Goal: Information Seeking & Learning: Learn about a topic

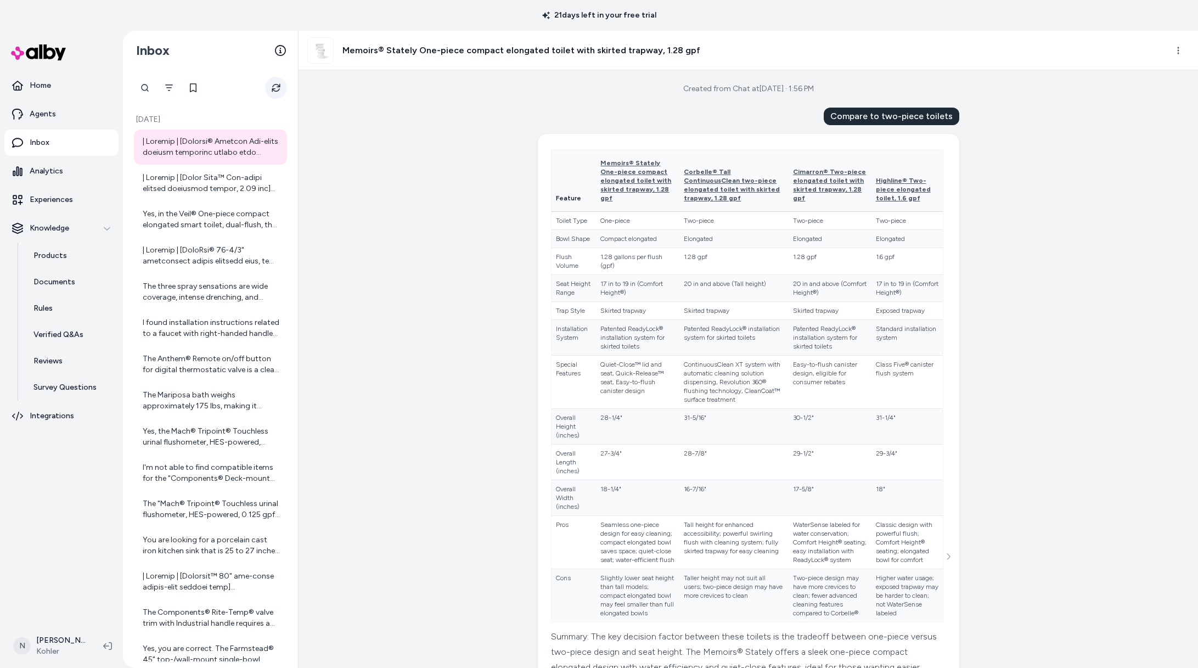
click at [279, 81] on button "Refresh" at bounding box center [276, 88] width 22 height 22
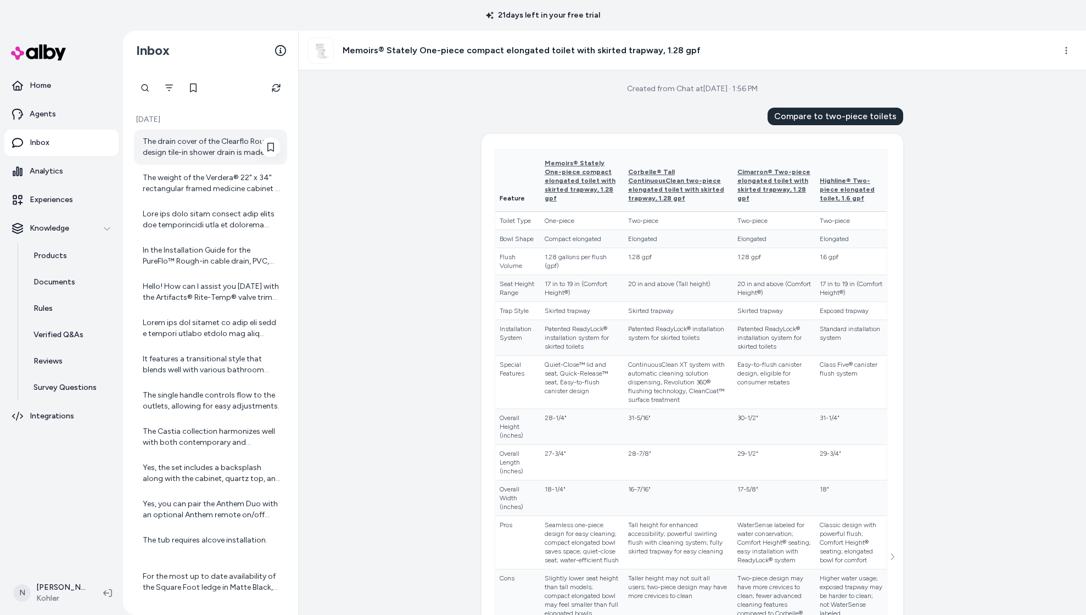
click at [202, 149] on div "The drain cover of the Clearflo Round design tile-in shower drain is made of br…" at bounding box center [212, 147] width 138 height 22
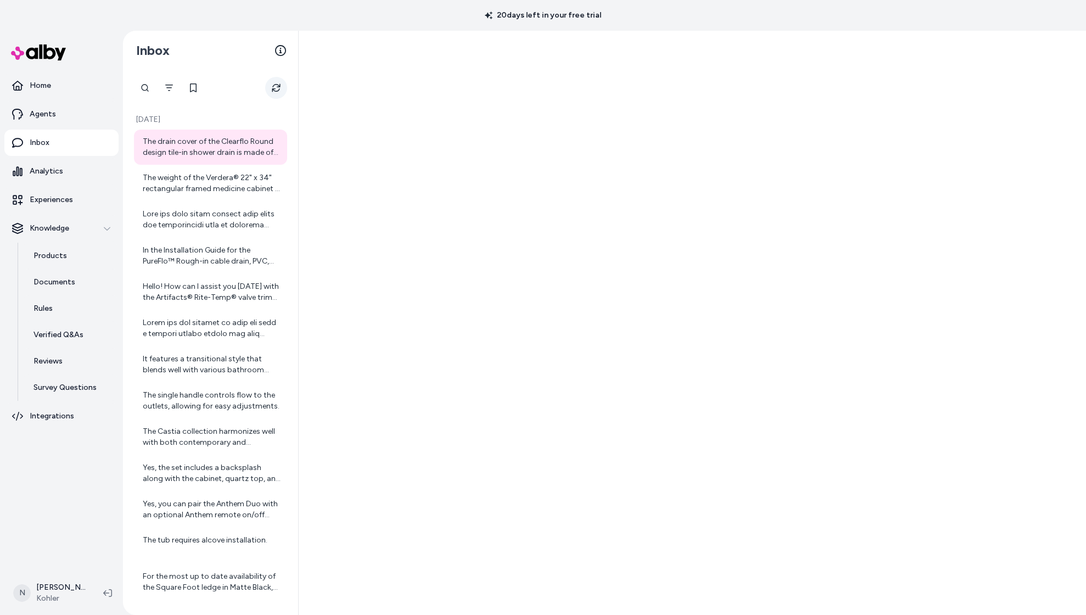
click at [275, 89] on icon "Refresh" at bounding box center [276, 87] width 9 height 9
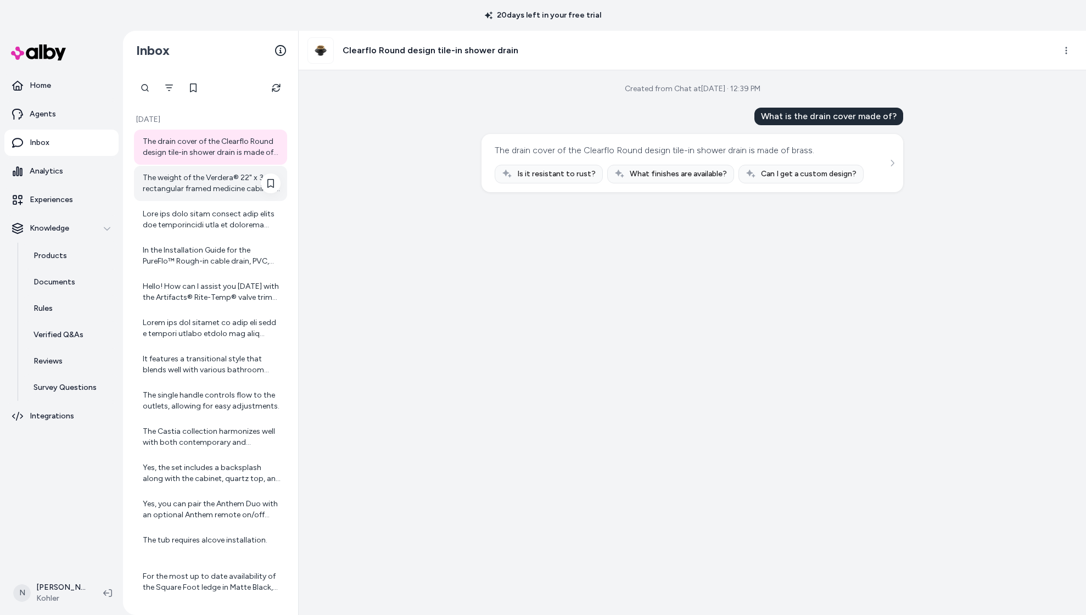
click at [190, 186] on div "The weight of the Verdera® 22" x 34" rectangular framed medicine cabinet is 37.…" at bounding box center [212, 183] width 138 height 22
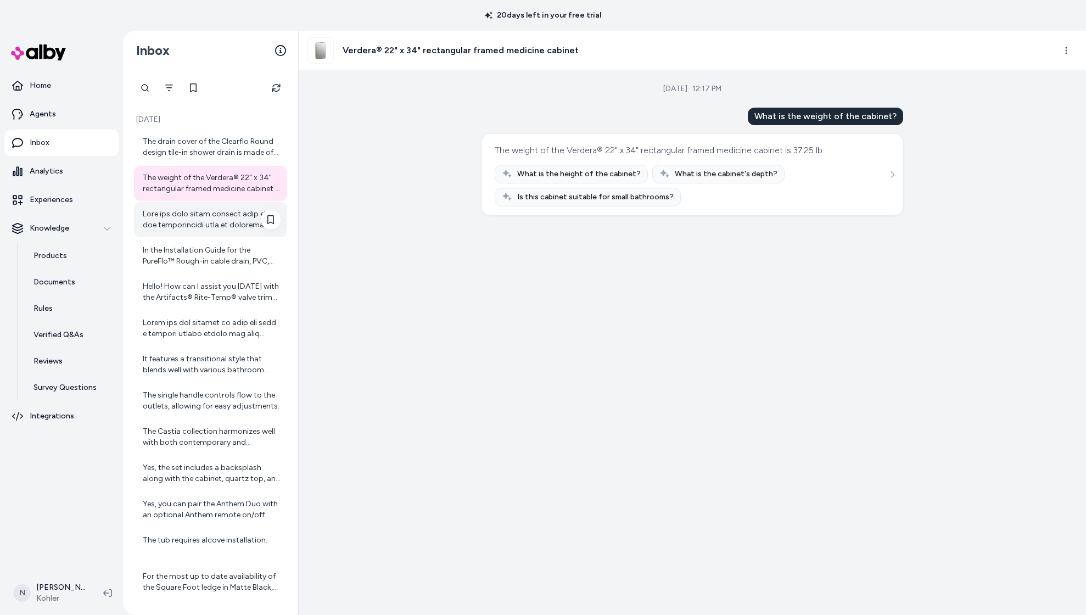
click at [198, 218] on div at bounding box center [212, 220] width 138 height 22
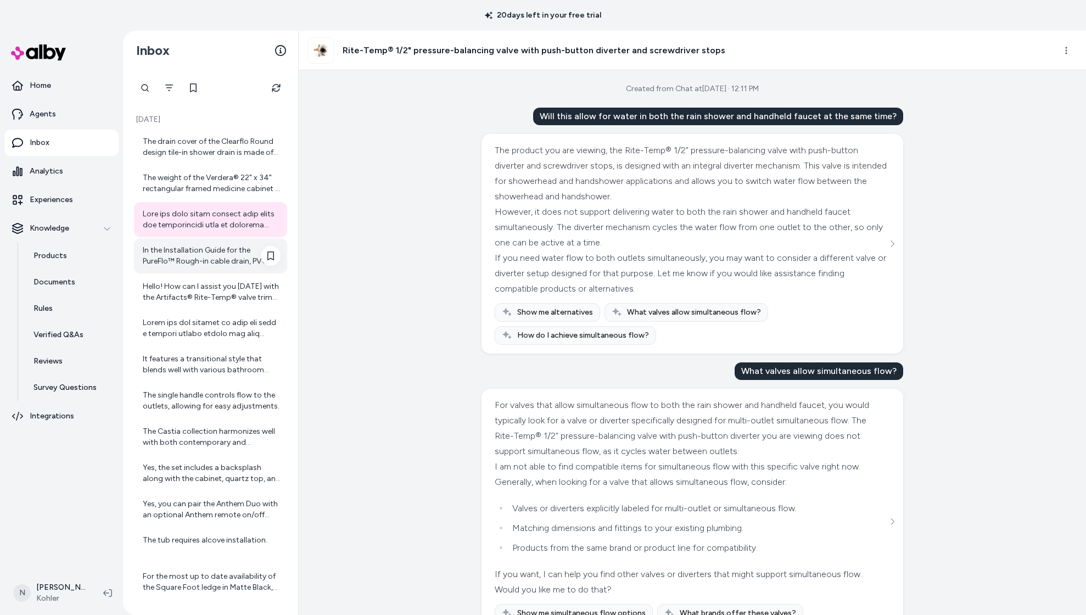
click at [192, 246] on div "In the Installation Guide for the PureFlo™ Rough-in cable drain, PVC, 45" cable…" at bounding box center [212, 256] width 138 height 22
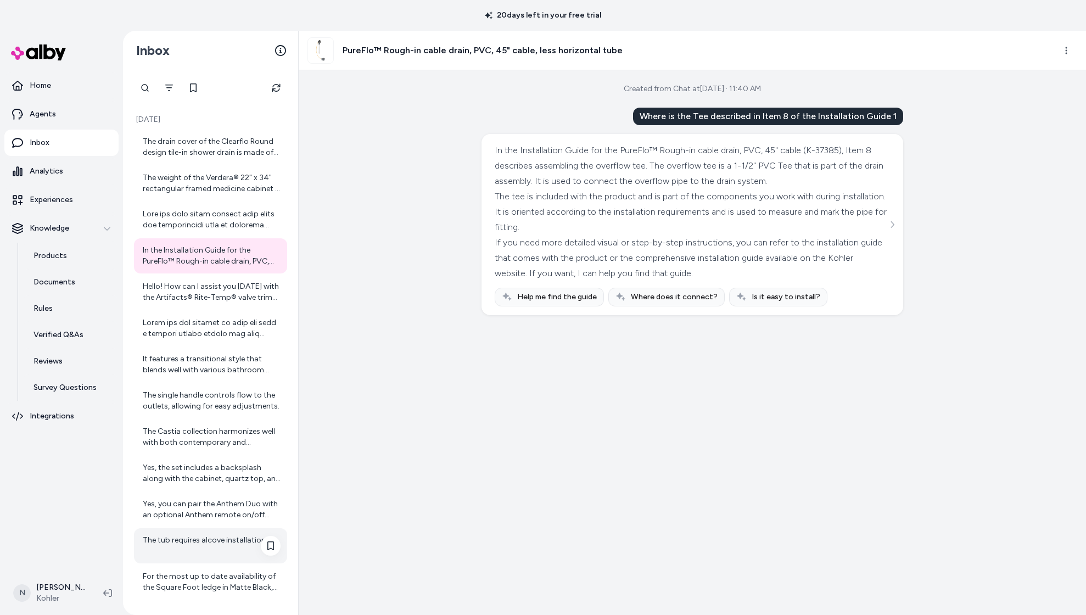
click at [212, 542] on div "The tub requires alcove installation." at bounding box center [212, 546] width 138 height 22
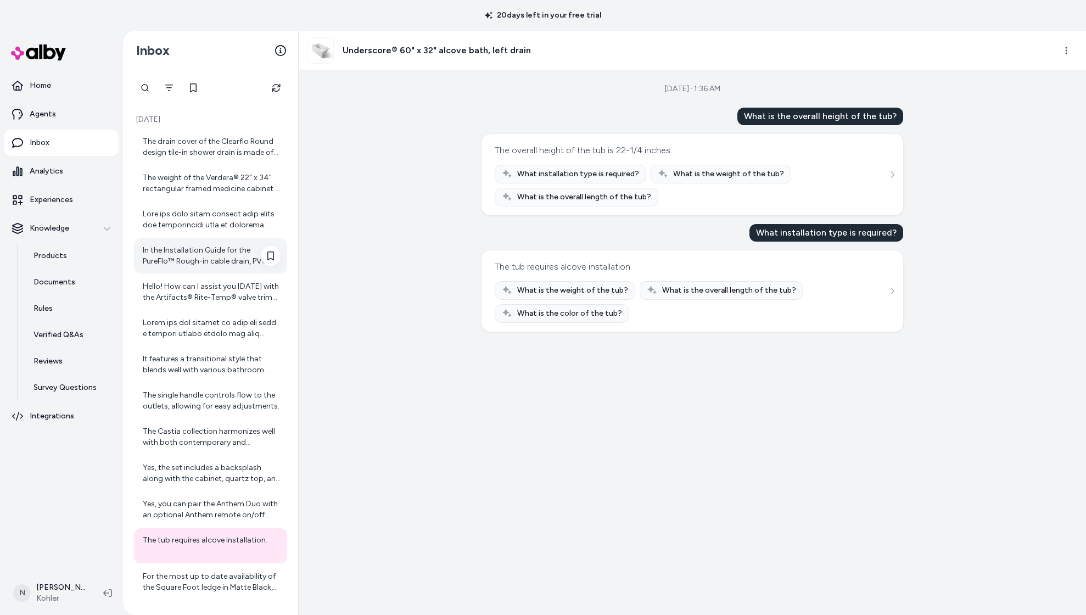
click at [188, 261] on div "In the Installation Guide for the PureFlo™ Rough-in cable drain, PVC, 45" cable…" at bounding box center [212, 256] width 138 height 22
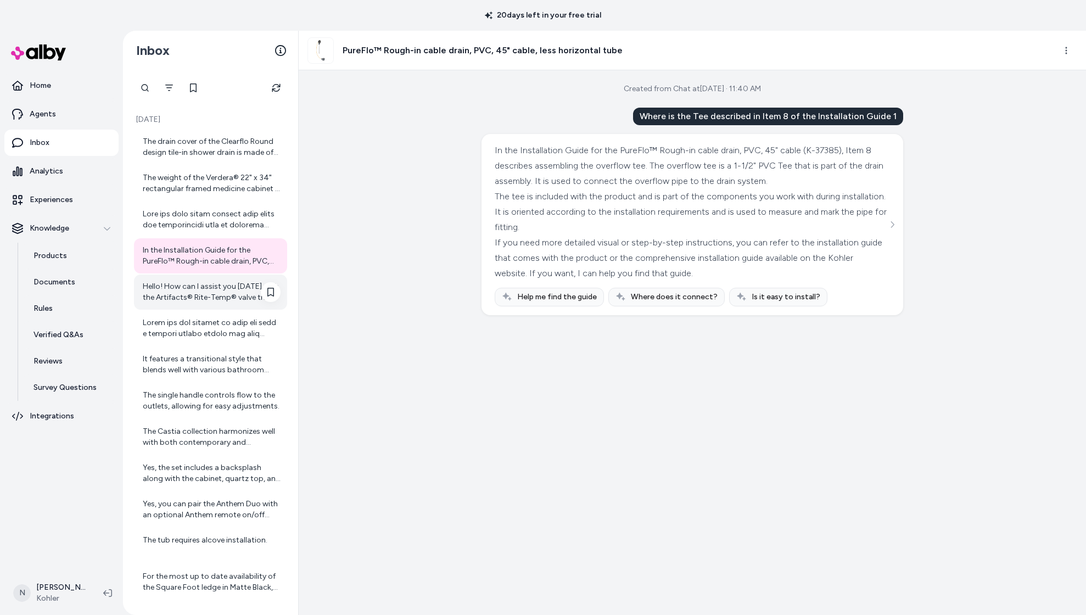
click at [189, 283] on div "Hello! How can I assist you [DATE] with the Artifacts® Rite-Temp® valve trim wi…" at bounding box center [212, 292] width 138 height 22
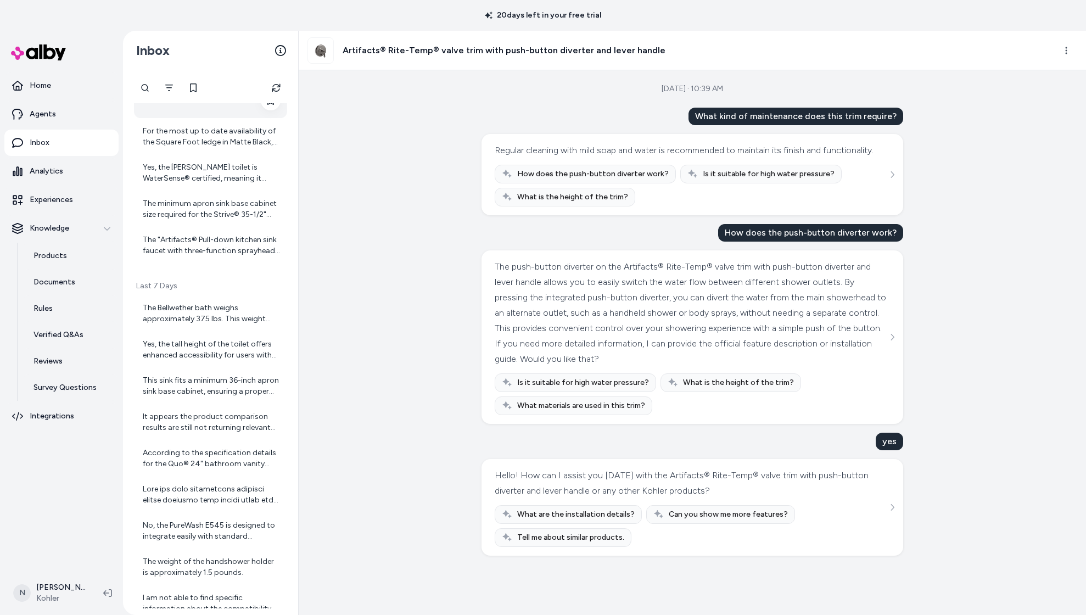
scroll to position [483, 0]
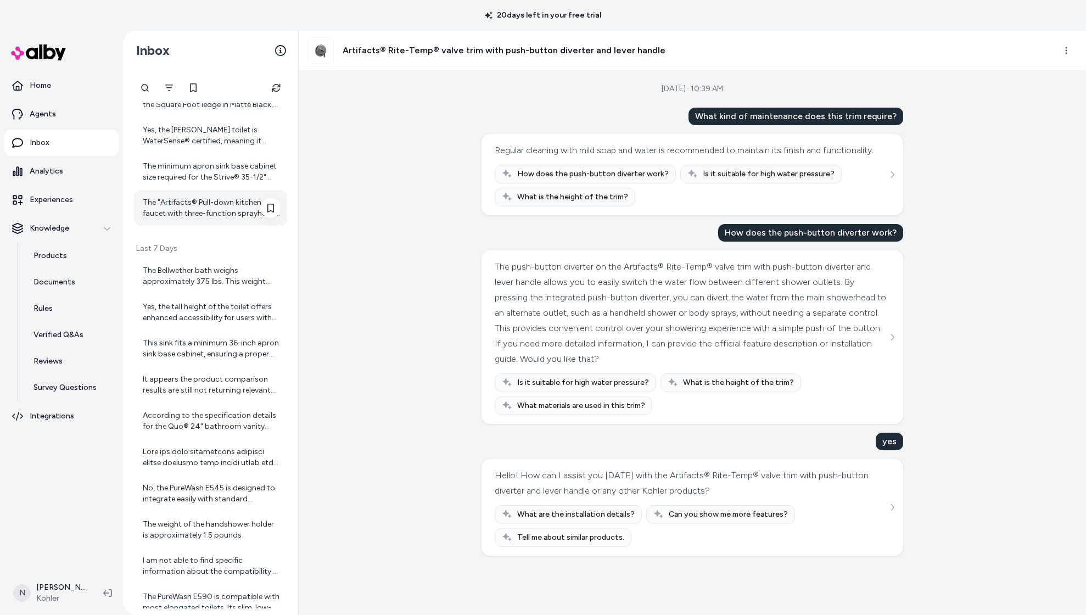
click at [179, 198] on div "The "Artifacts® Pull-down kitchen sink faucet with three-function sprayhead" co…" at bounding box center [212, 208] width 138 height 22
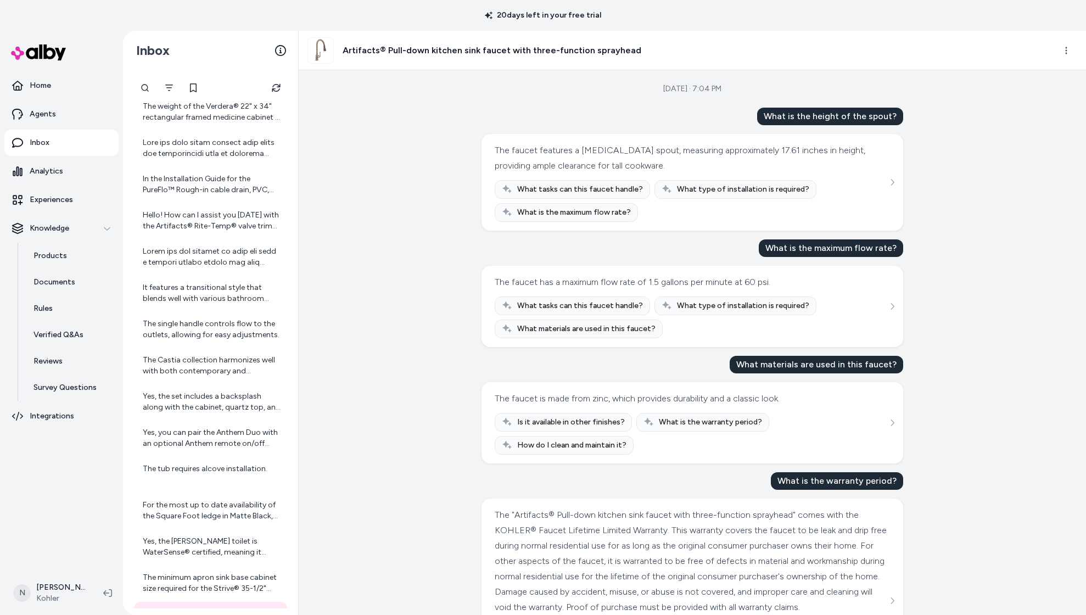
scroll to position [483, 0]
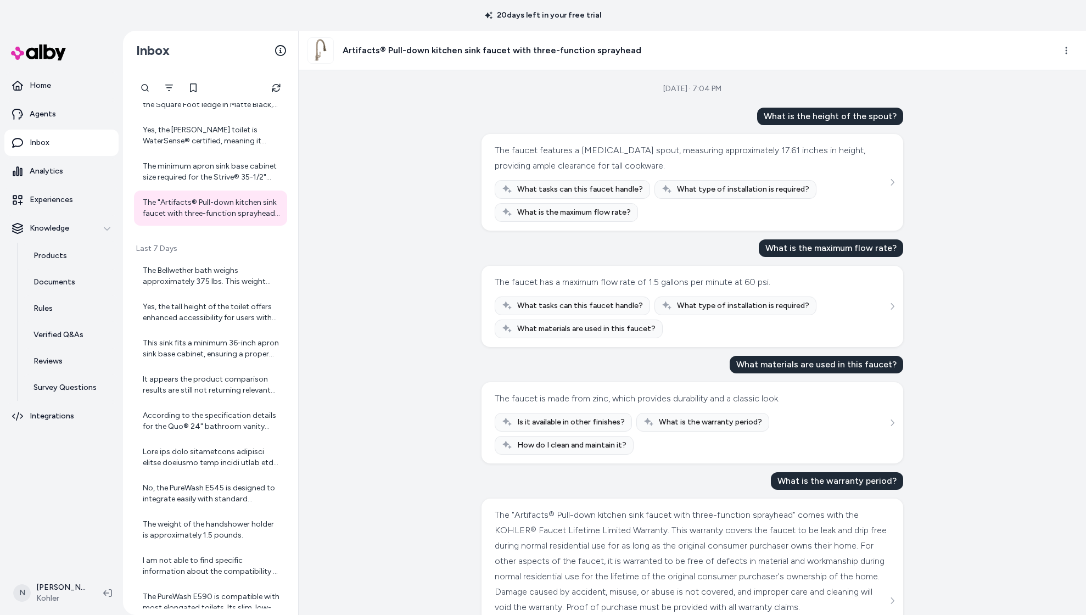
click at [745, 364] on div "What materials are used in this faucet?" at bounding box center [816, 365] width 173 height 18
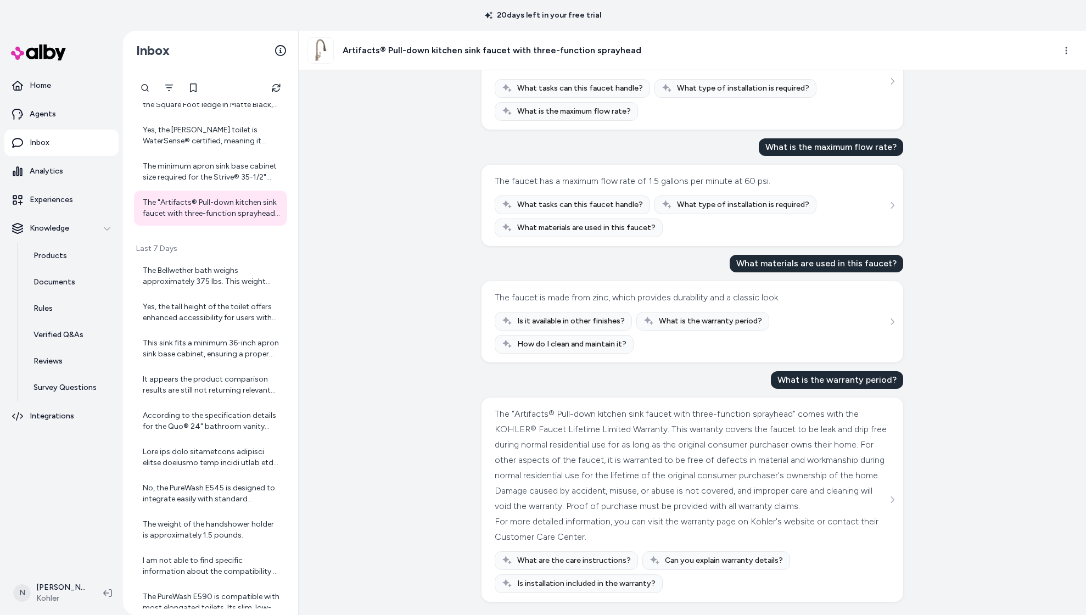
scroll to position [103, 0]
click at [184, 173] on div "The minimum apron sink base cabinet size required for the Strive® 35-1/2" under…" at bounding box center [212, 172] width 138 height 22
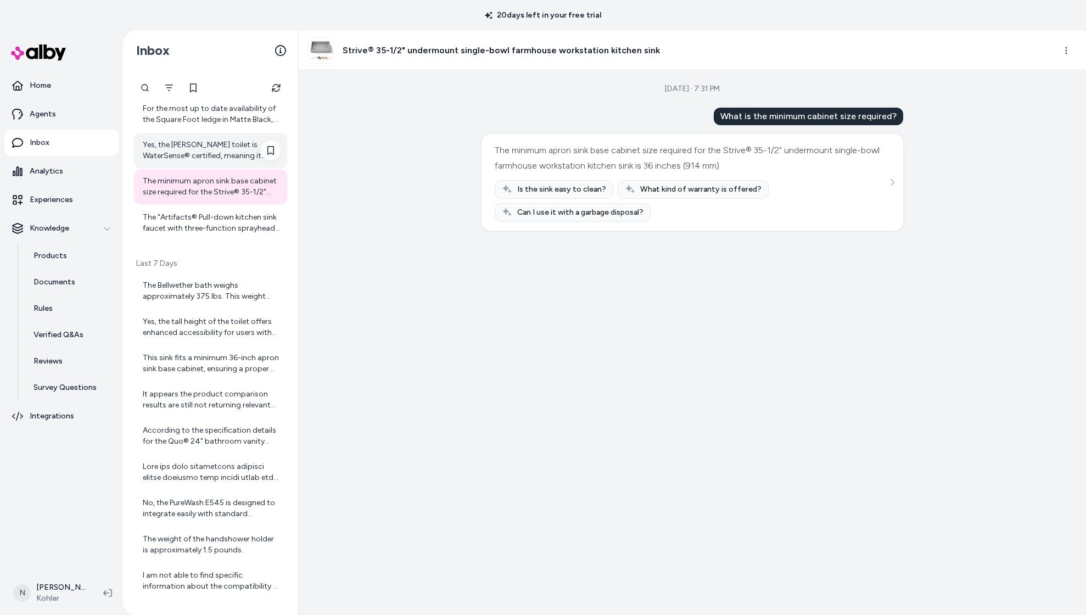
scroll to position [472, 0]
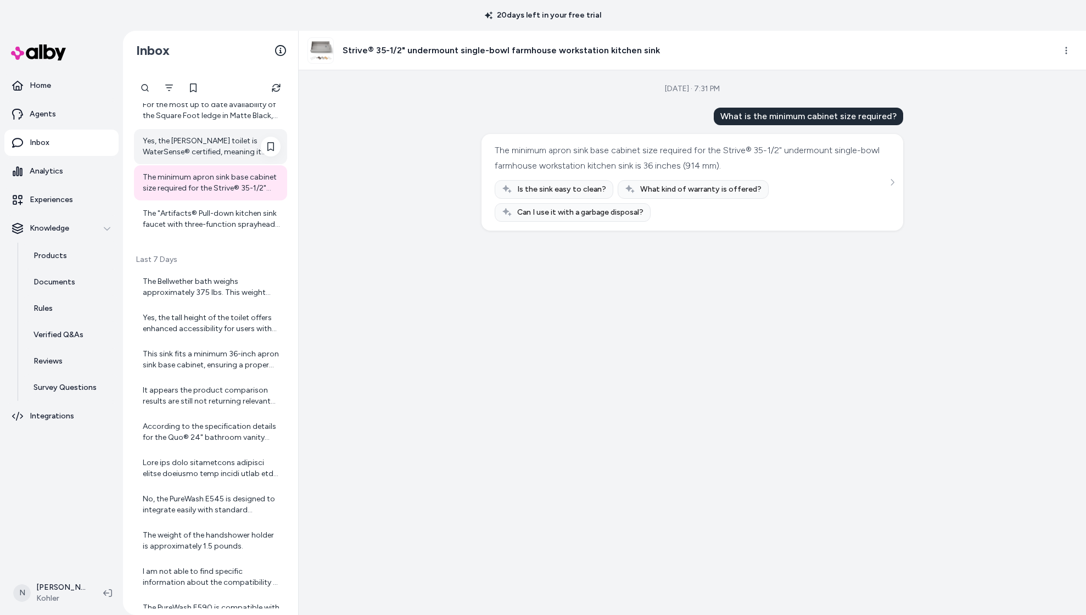
click at [189, 146] on div "Yes, the [PERSON_NAME] toilet is WaterSense® certified, meaning it meets EPA cr…" at bounding box center [212, 147] width 138 height 22
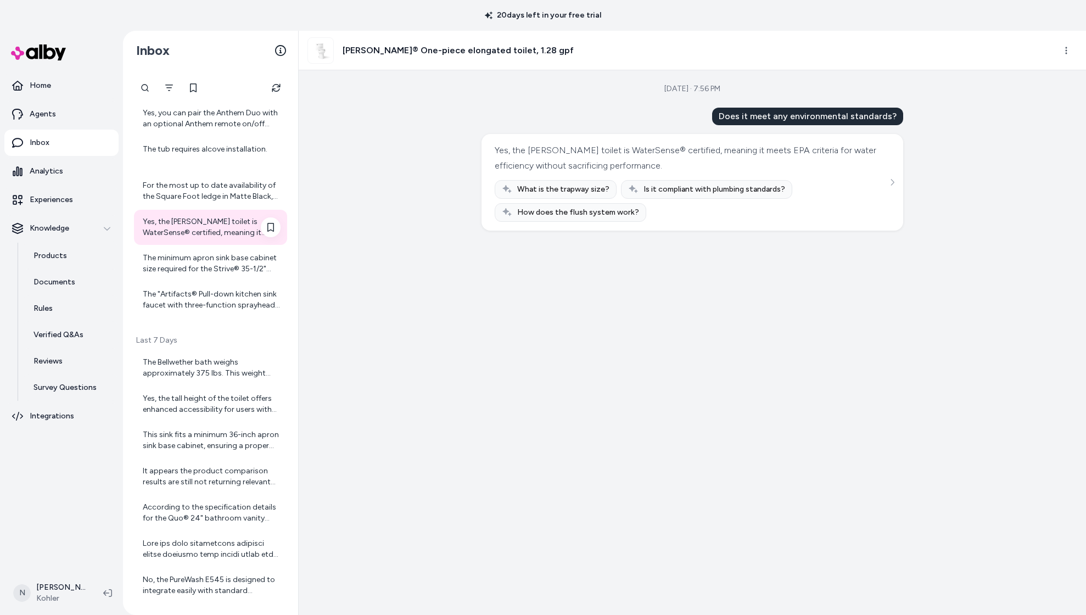
scroll to position [380, 0]
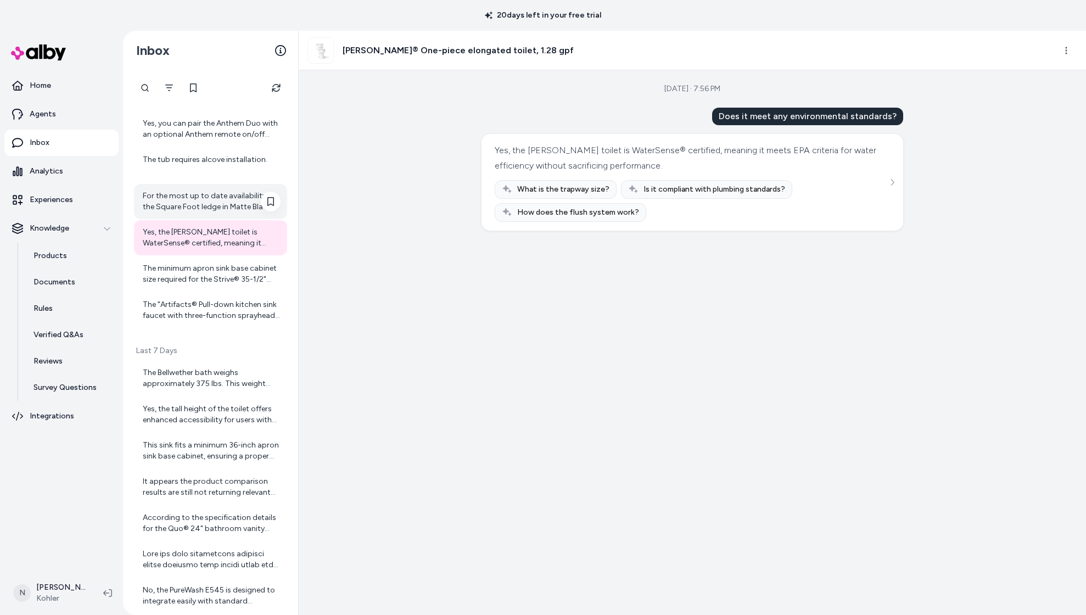
click at [173, 199] on div "For the most up to date availability of the Square Foot ledge in Matte Black, p…" at bounding box center [212, 201] width 138 height 22
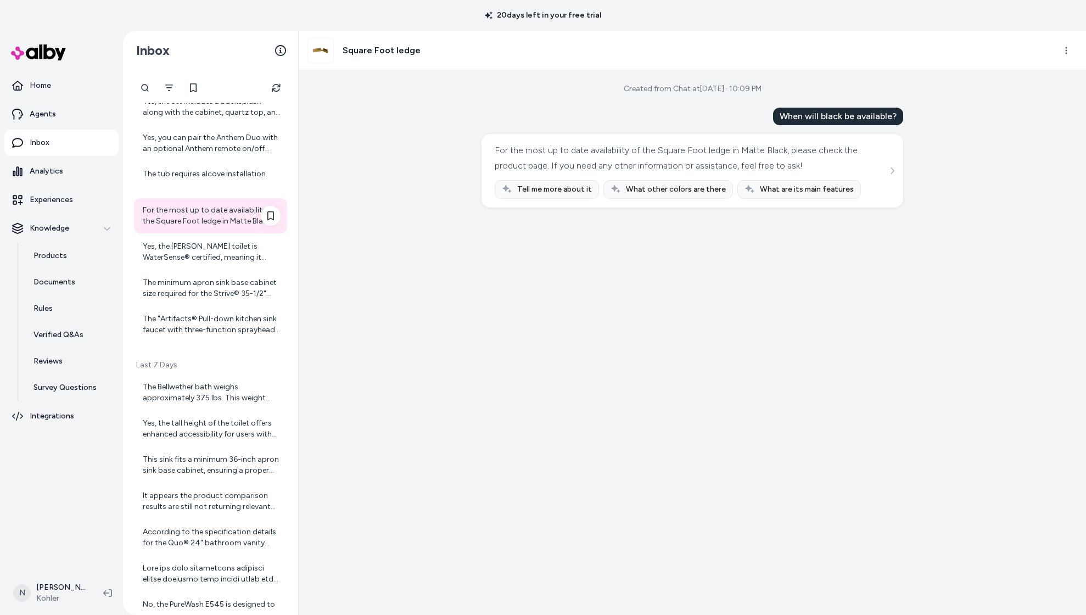
scroll to position [363, 0]
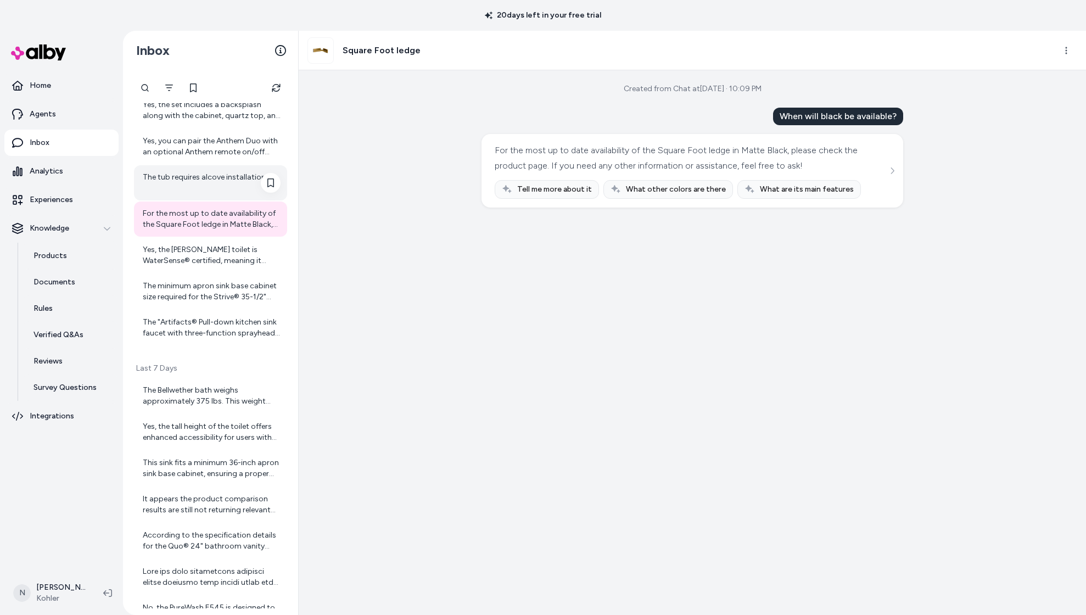
click at [173, 188] on div "The tub requires alcove installation." at bounding box center [212, 183] width 138 height 22
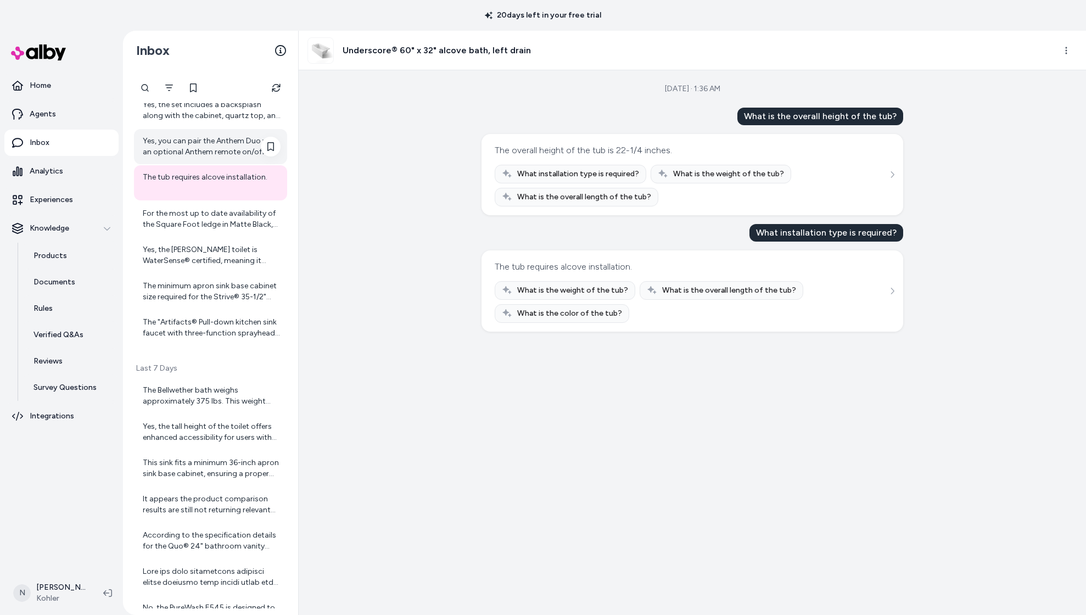
click at [175, 152] on div "Yes, you can pair the Anthem Duo with an optional Anthem remote on/off button (…" at bounding box center [212, 147] width 138 height 22
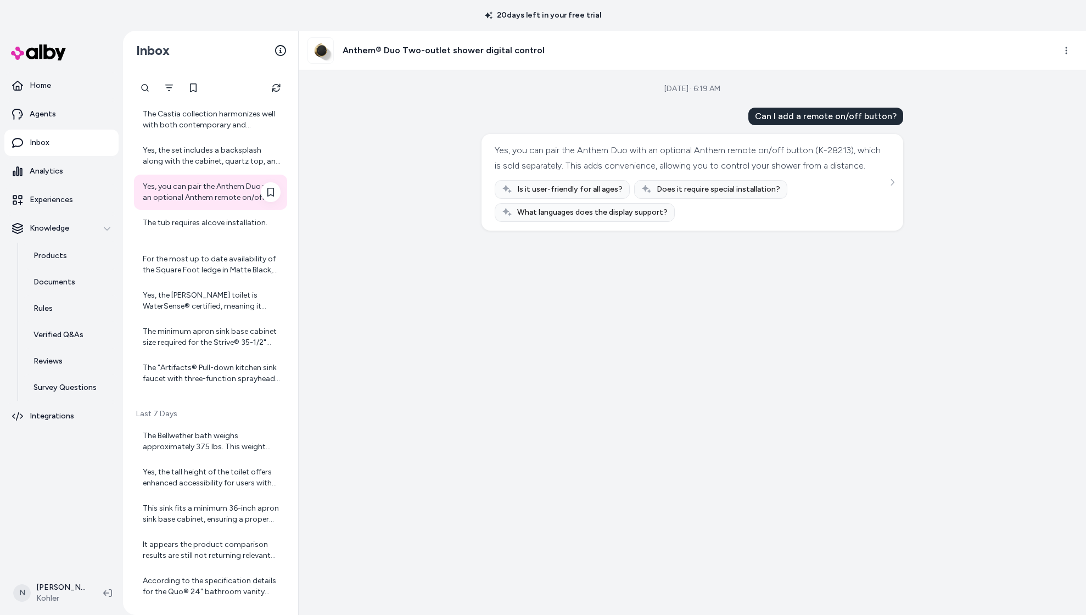
scroll to position [314, 0]
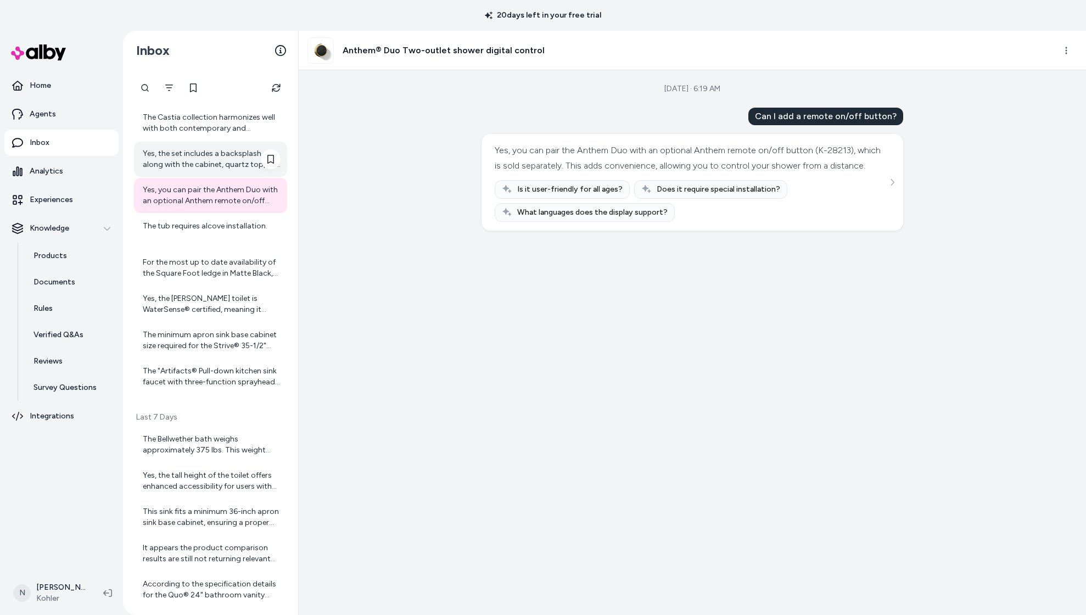
click at [175, 150] on div "Yes, the set includes a backsplash along with the cabinet, quartz top, and sink…" at bounding box center [212, 159] width 138 height 22
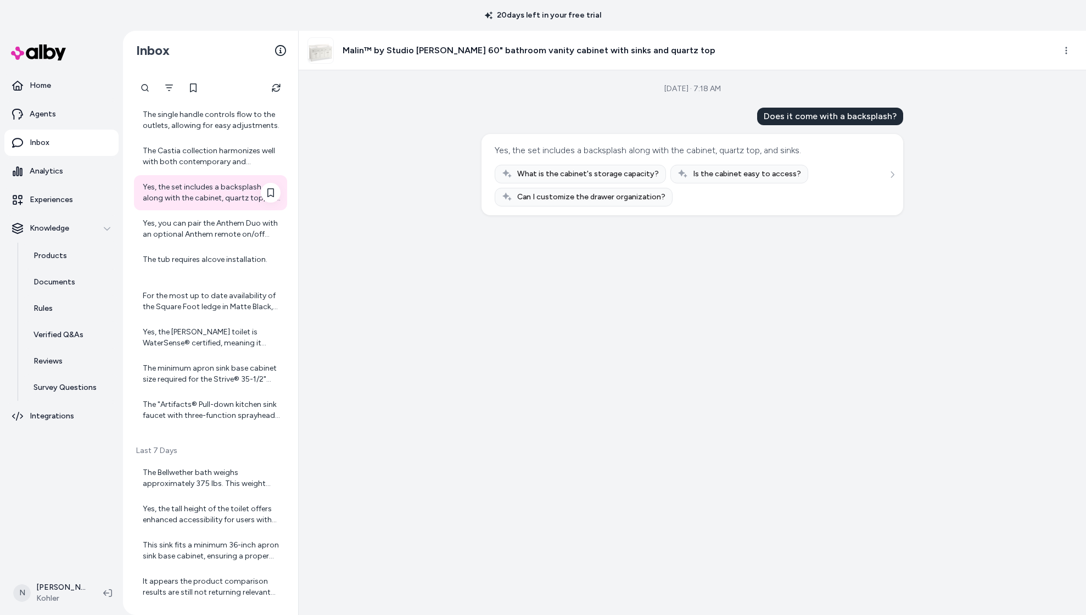
scroll to position [281, 0]
click at [193, 217] on div "Yes, you can pair the Anthem Duo with an optional Anthem remote on/off button (…" at bounding box center [212, 228] width 138 height 22
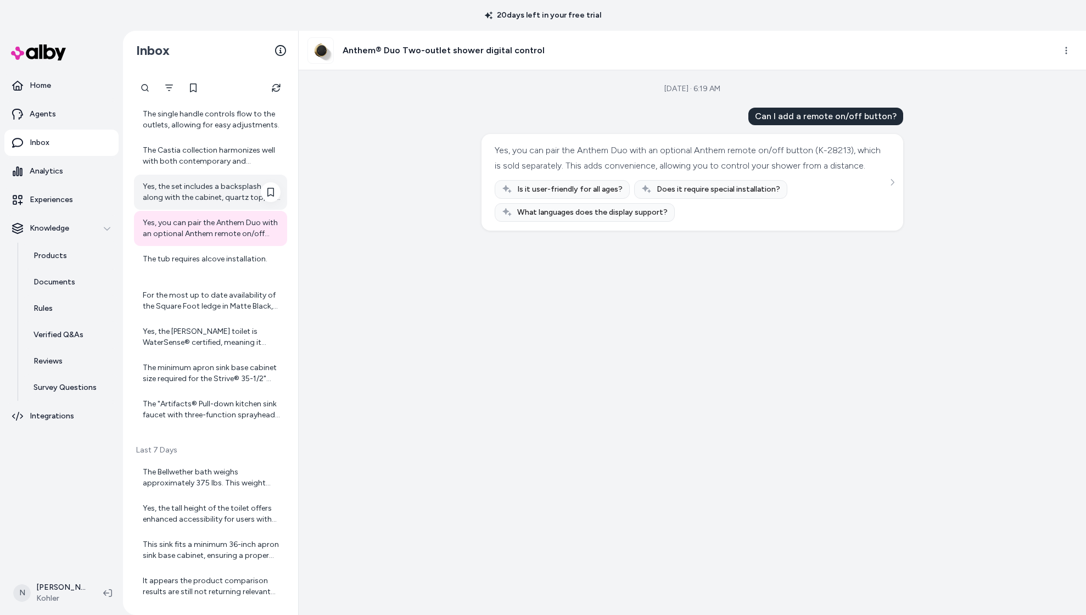
click at [222, 181] on div "Yes, the set includes a backsplash along with the cabinet, quartz top, and sink…" at bounding box center [212, 192] width 138 height 22
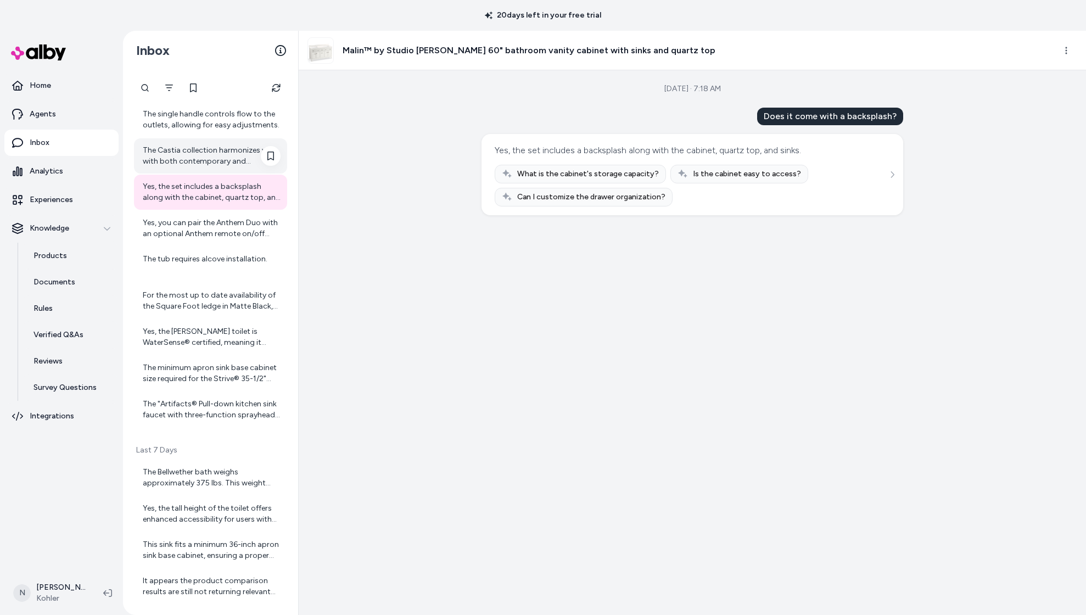
click at [171, 157] on div "The Castia collection harmonizes well with both contemporary and traditional st…" at bounding box center [212, 156] width 138 height 22
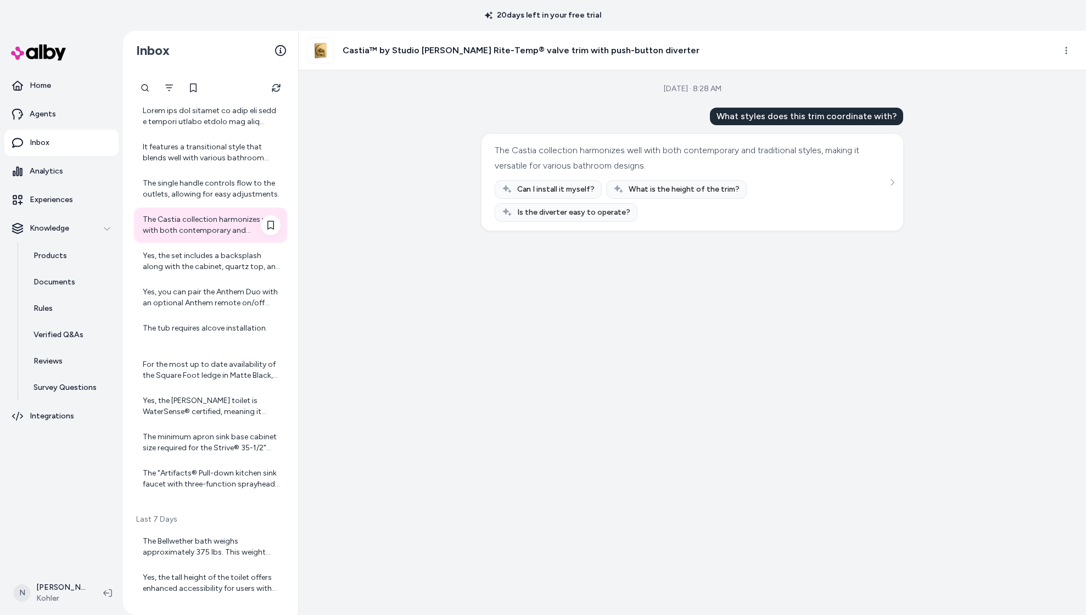
scroll to position [212, 0]
click at [176, 193] on div "The single handle controls flow to the outlets, allowing for easy adjustments." at bounding box center [212, 189] width 138 height 22
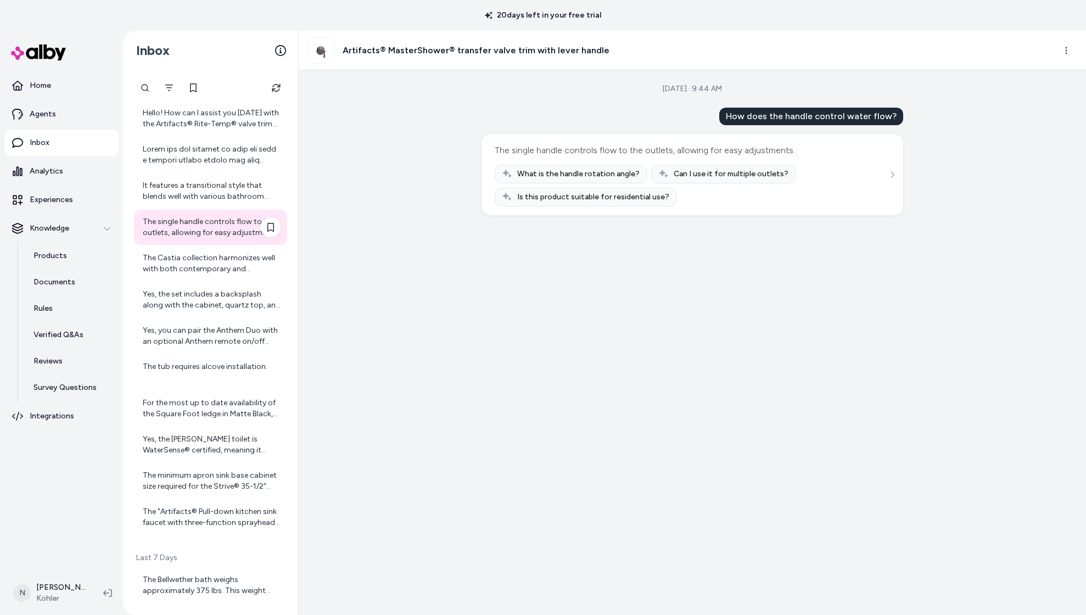
scroll to position [170, 0]
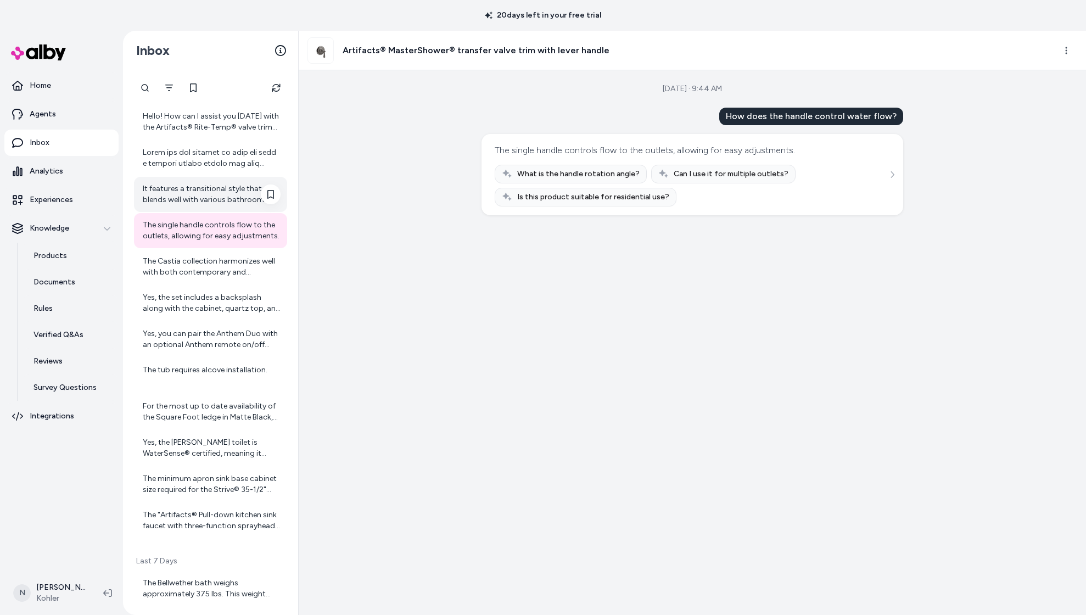
click at [178, 188] on div "It features a transitional style that blends well with various bathroom designs." at bounding box center [212, 194] width 138 height 22
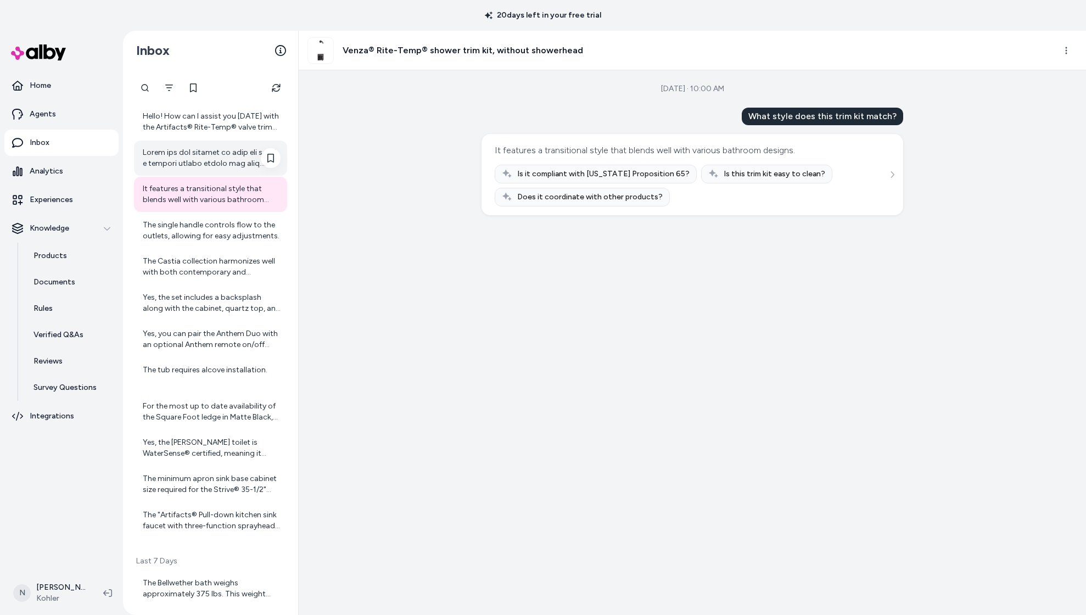
click at [178, 160] on div at bounding box center [212, 158] width 138 height 22
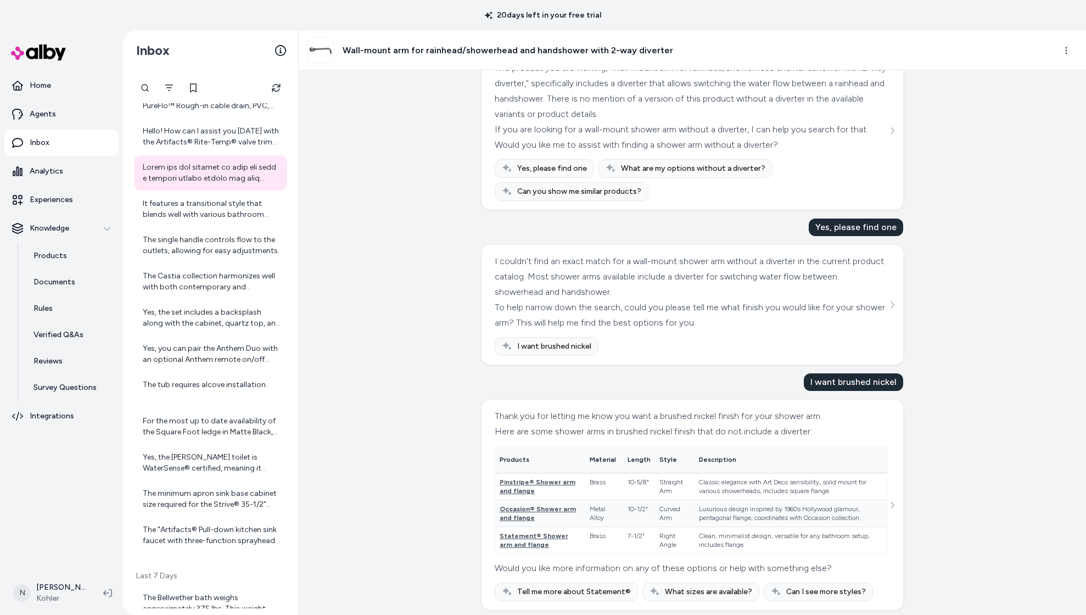
scroll to position [91, 0]
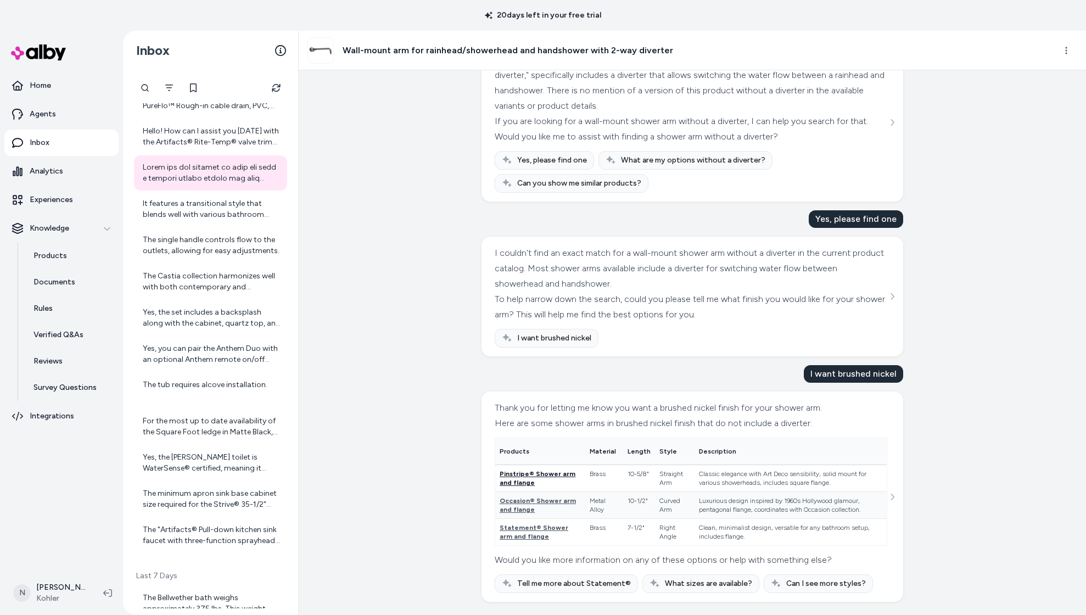
click at [525, 473] on span "Pinstripe® Shower arm and flange" at bounding box center [538, 478] width 76 height 16
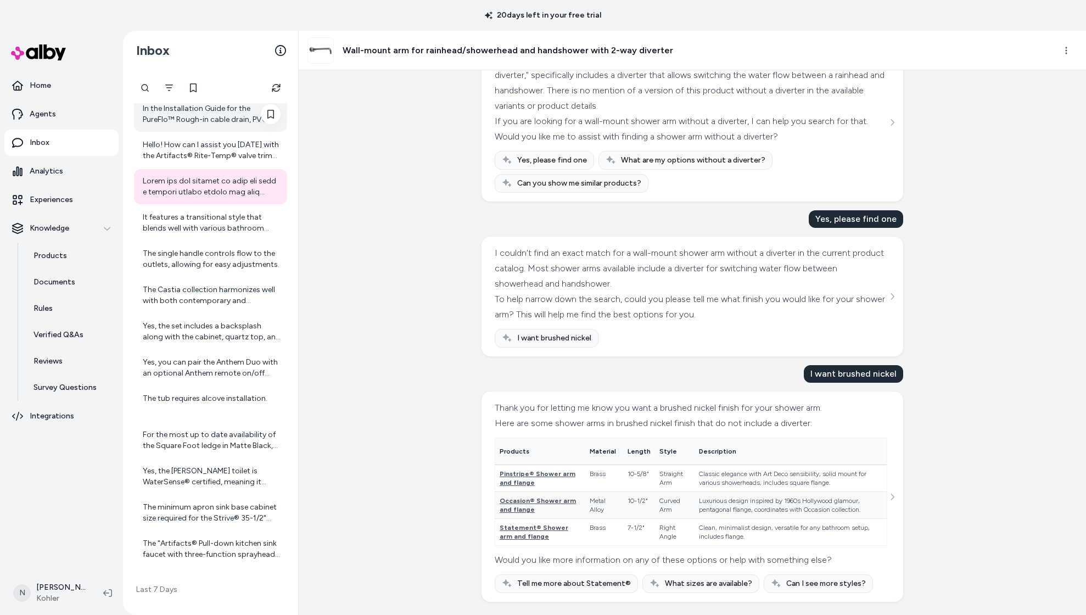
scroll to position [130, 0]
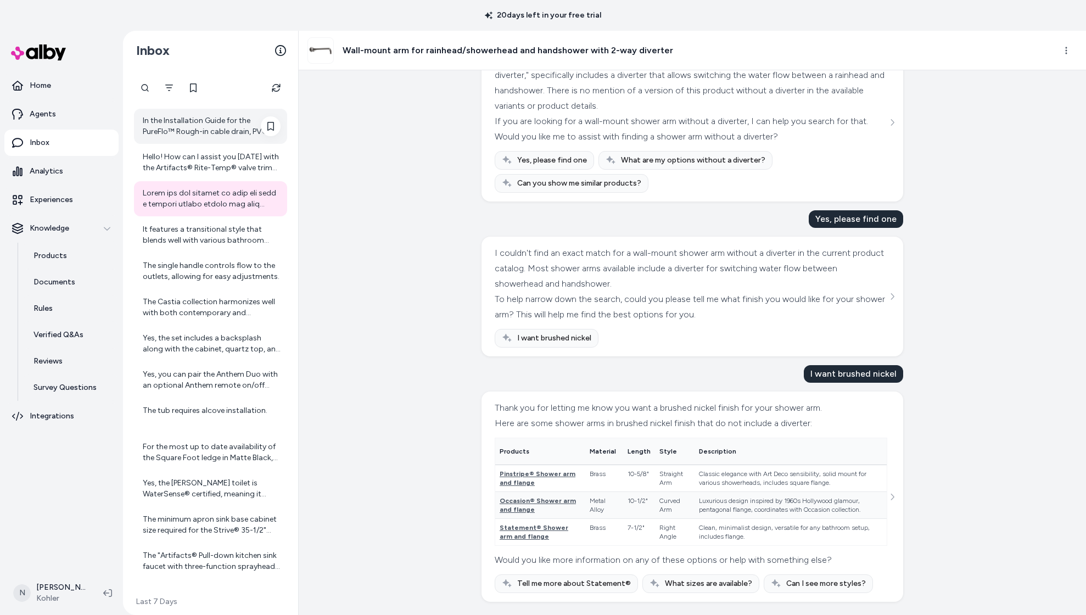
click at [209, 136] on div "In the Installation Guide for the PureFlo™ Rough-in cable drain, PVC, 45" cable…" at bounding box center [212, 126] width 138 height 22
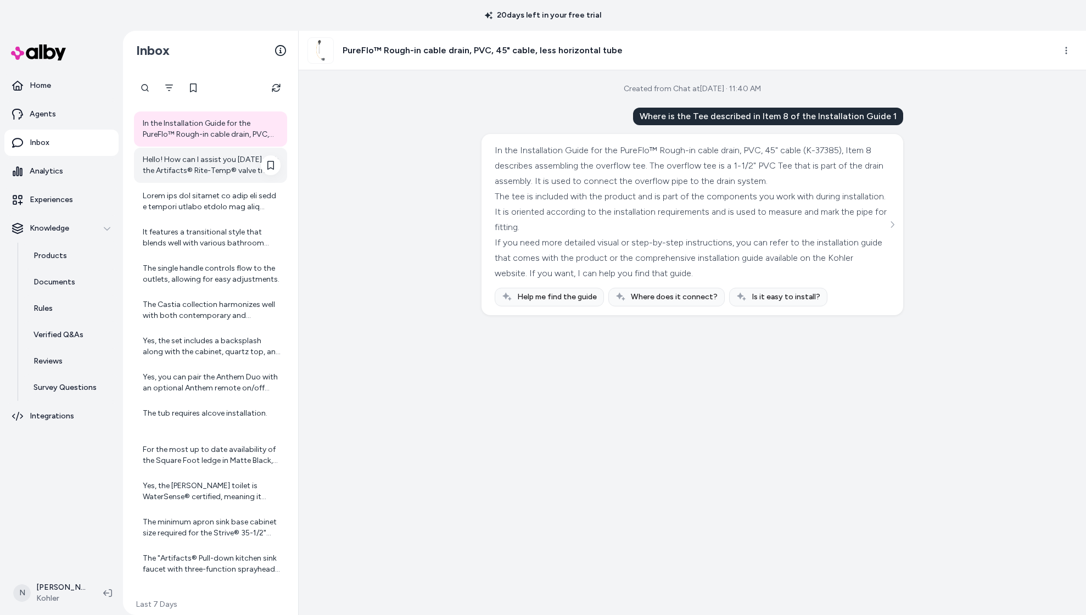
scroll to position [130, 0]
click at [215, 165] on div "Hello! How can I assist you [DATE] with the Artifacts® Rite-Temp® valve trim wi…" at bounding box center [212, 163] width 138 height 22
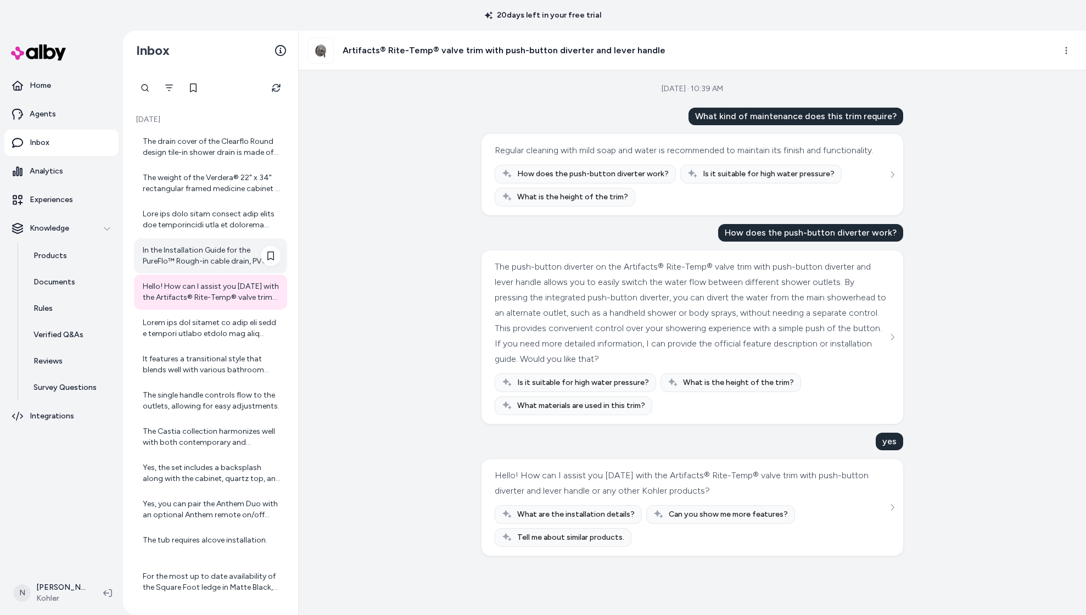
click at [209, 243] on div "In the Installation Guide for the PureFlo™ Rough-in cable drain, PVC, 45" cable…" at bounding box center [210, 255] width 153 height 35
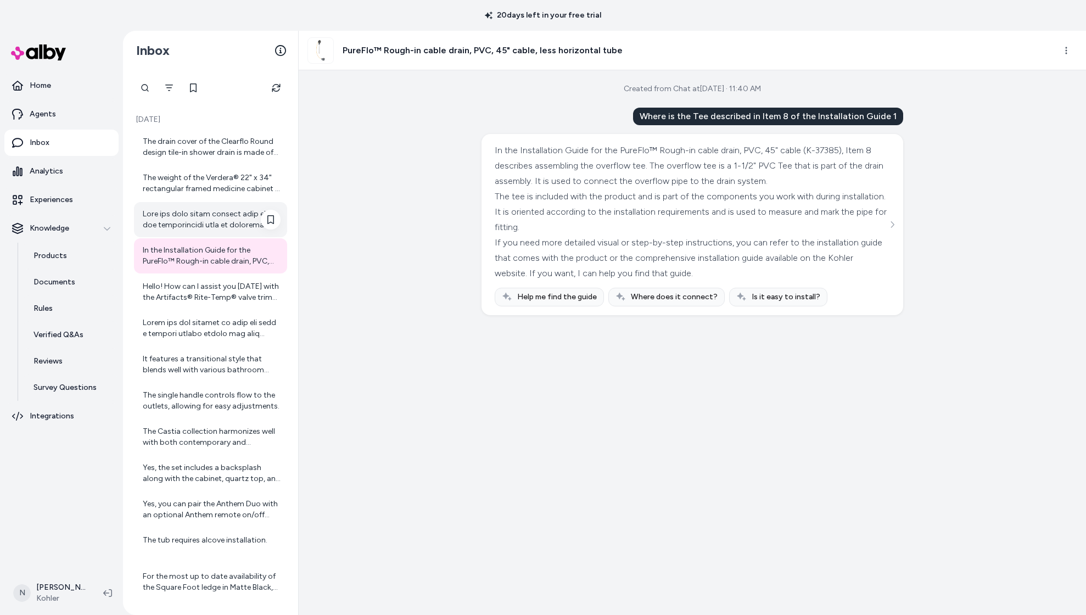
click at [181, 221] on div at bounding box center [212, 220] width 138 height 22
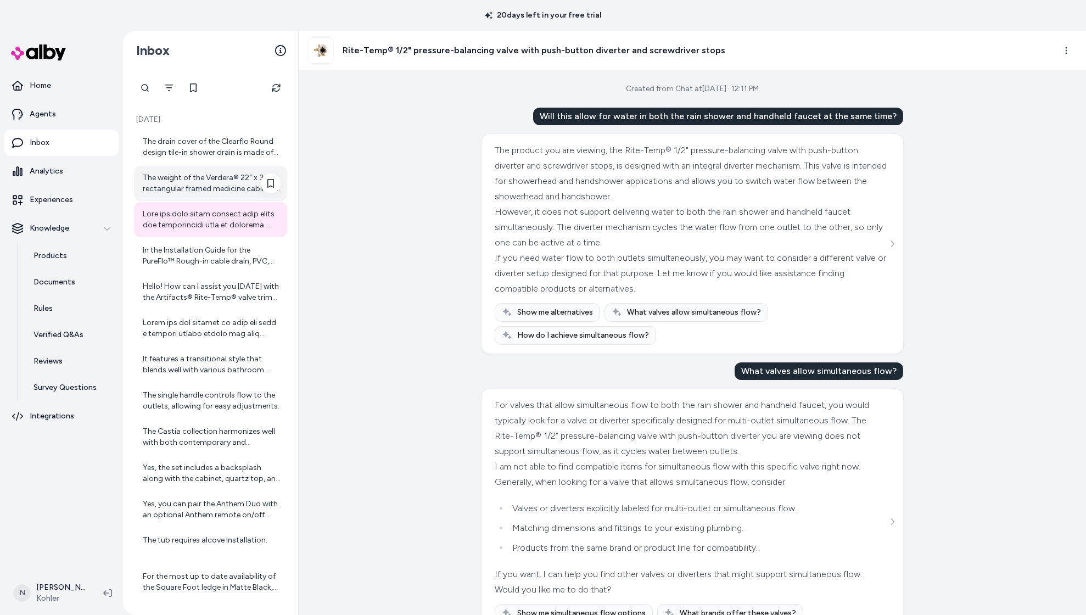
click at [177, 194] on div "The weight of the Verdera® 22" x 34" rectangular framed medicine cabinet is 37.…" at bounding box center [212, 183] width 138 height 22
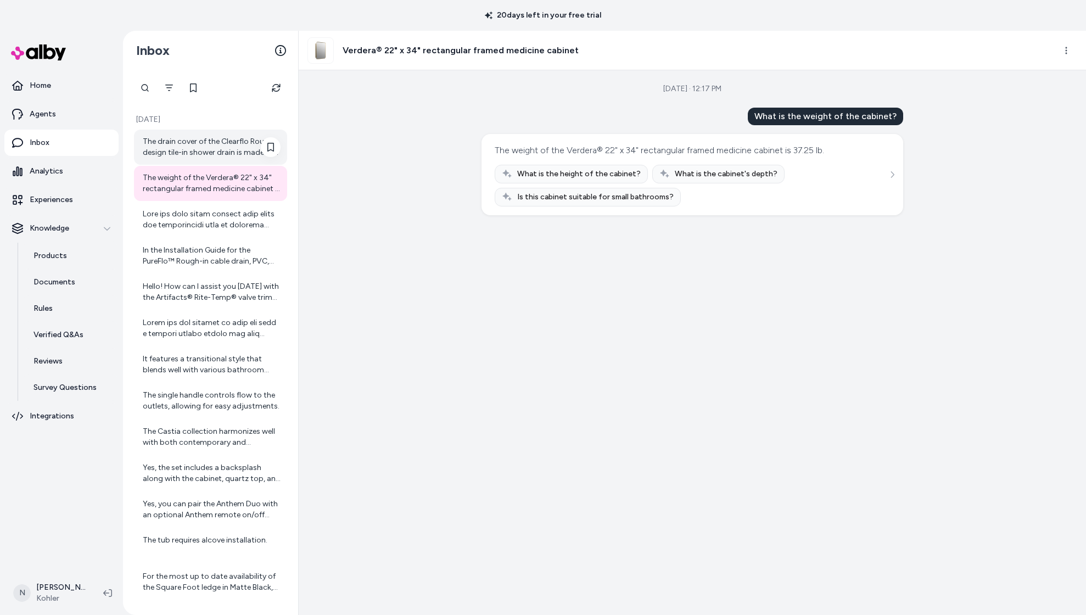
click at [179, 148] on div "The drain cover of the Clearflo Round design tile-in shower drain is made of br…" at bounding box center [212, 147] width 138 height 22
